Goal: Information Seeking & Learning: Learn about a topic

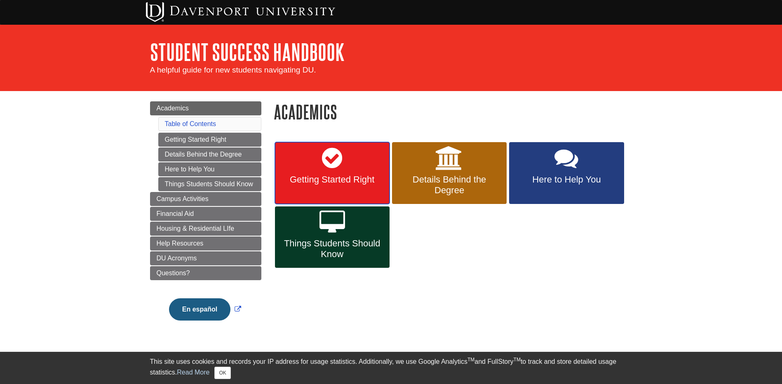
click at [339, 177] on span "Getting Started Right" at bounding box center [332, 179] width 102 height 11
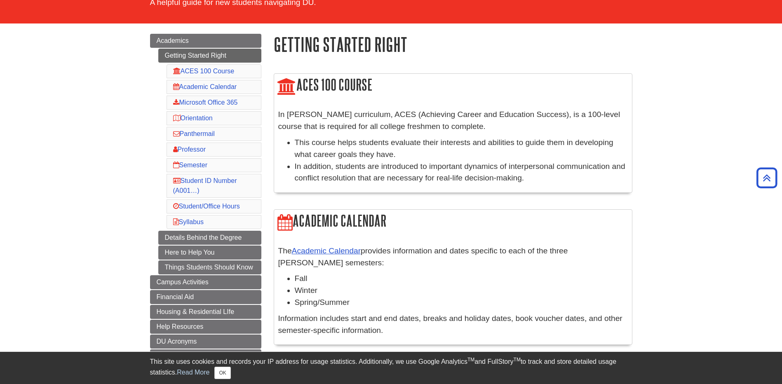
scroll to position [61, 0]
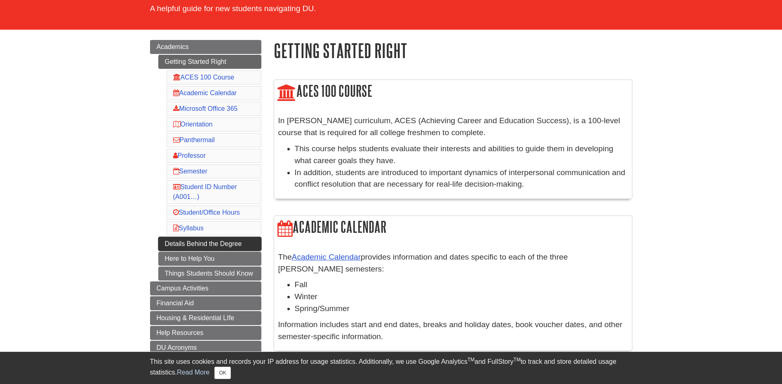
click at [216, 248] on link "Details Behind the Degree" at bounding box center [209, 244] width 103 height 14
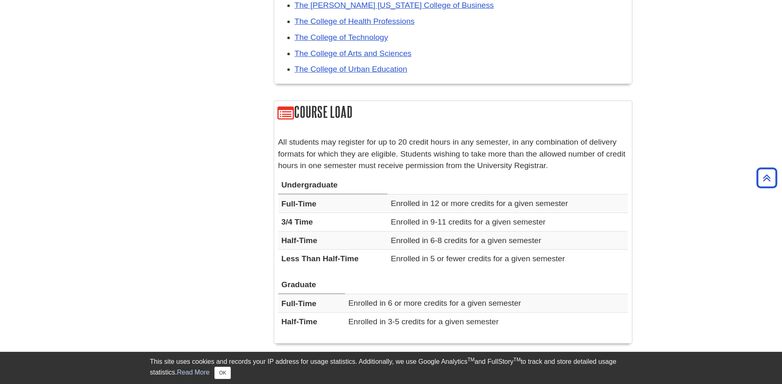
scroll to position [165, 0]
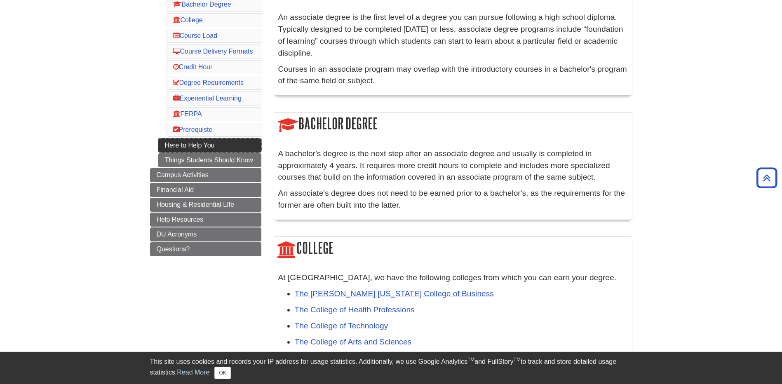
click at [164, 152] on link "Here to Help You" at bounding box center [209, 146] width 103 height 14
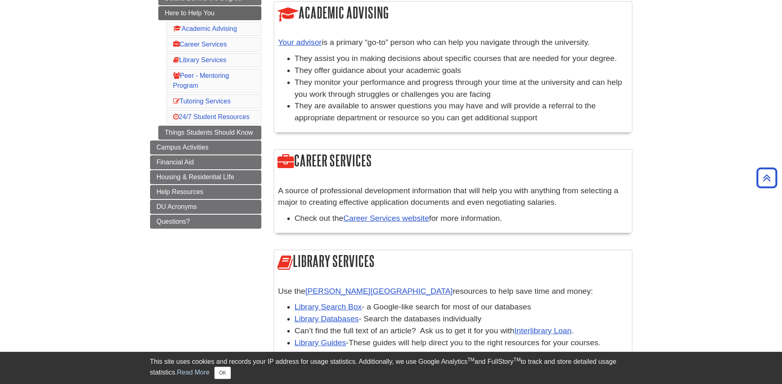
scroll to position [66, 0]
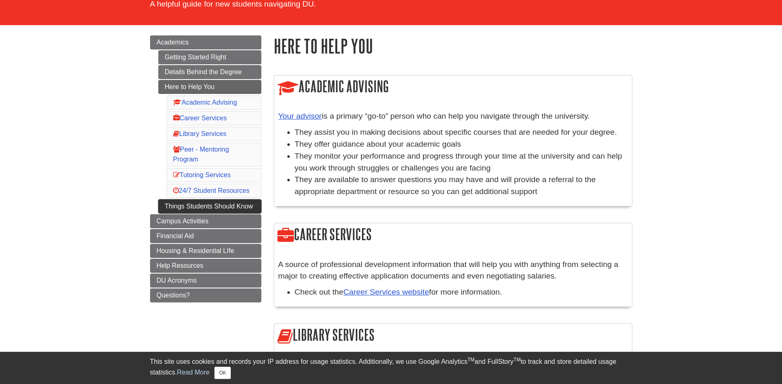
click at [219, 210] on link "Things Students Should Know" at bounding box center [209, 207] width 103 height 14
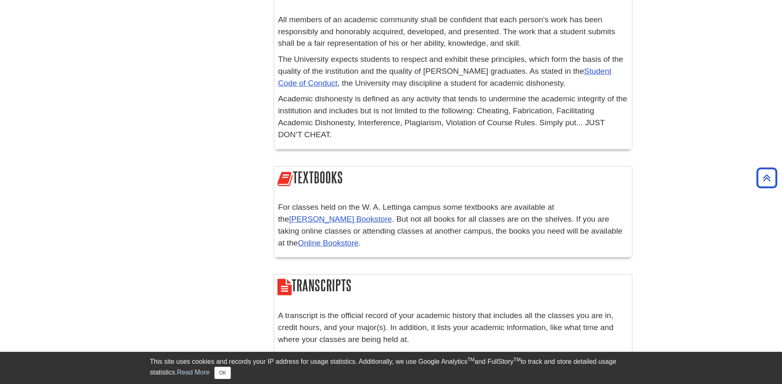
scroll to position [1484, 0]
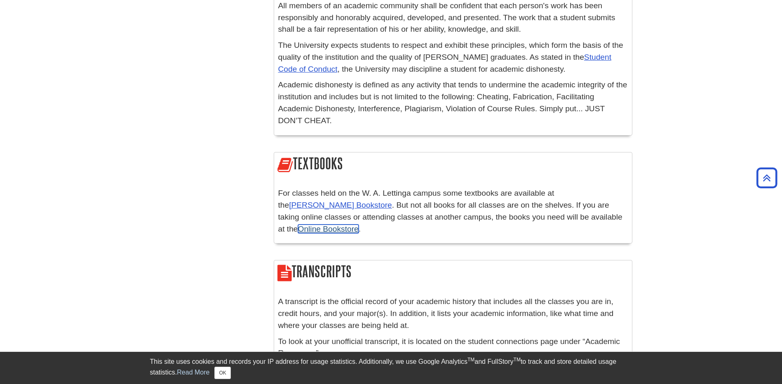
click at [359, 225] on link "Online Bookstore" at bounding box center [328, 229] width 61 height 9
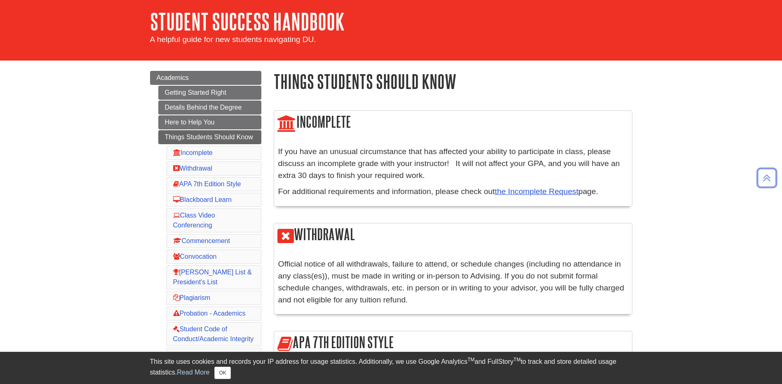
scroll to position [0, 0]
